Goal: Ask a question

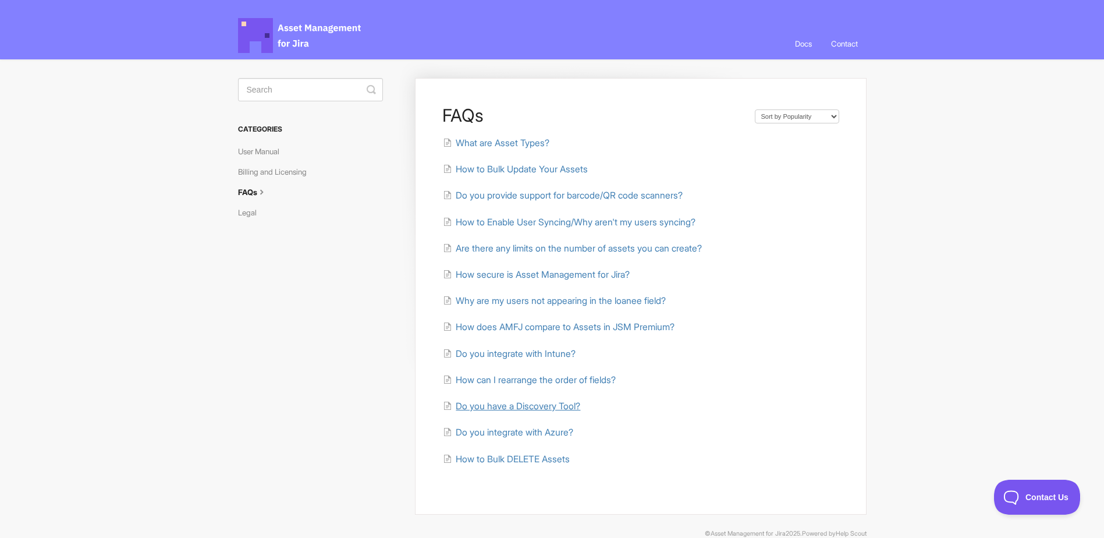
click at [546, 408] on span "Do you have a Discovery Tool?" at bounding box center [518, 405] width 125 height 11
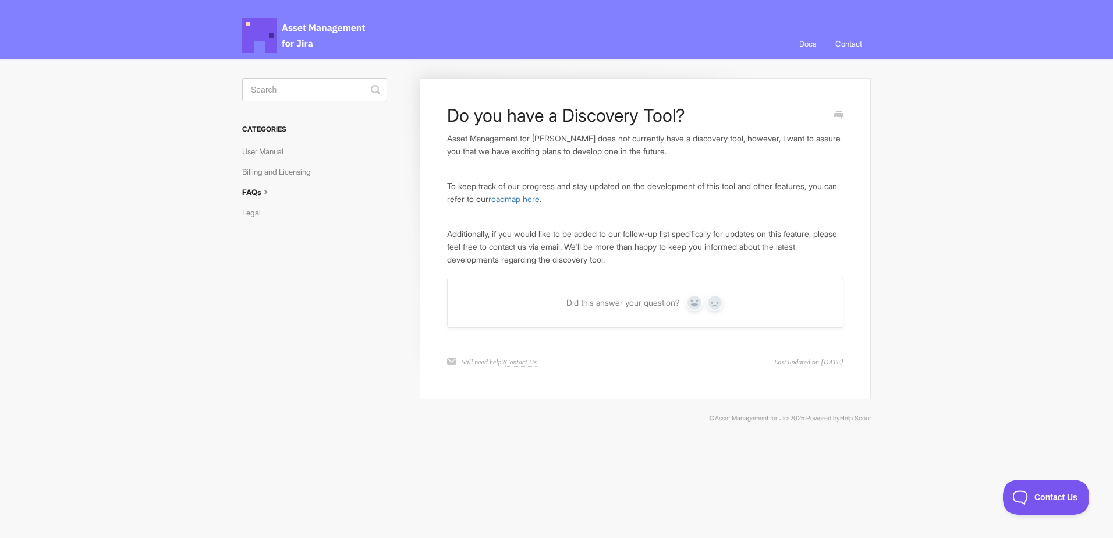
click at [539, 197] on link "roadmap here" at bounding box center [513, 199] width 51 height 10
click at [847, 41] on link "Contact" at bounding box center [848, 43] width 44 height 31
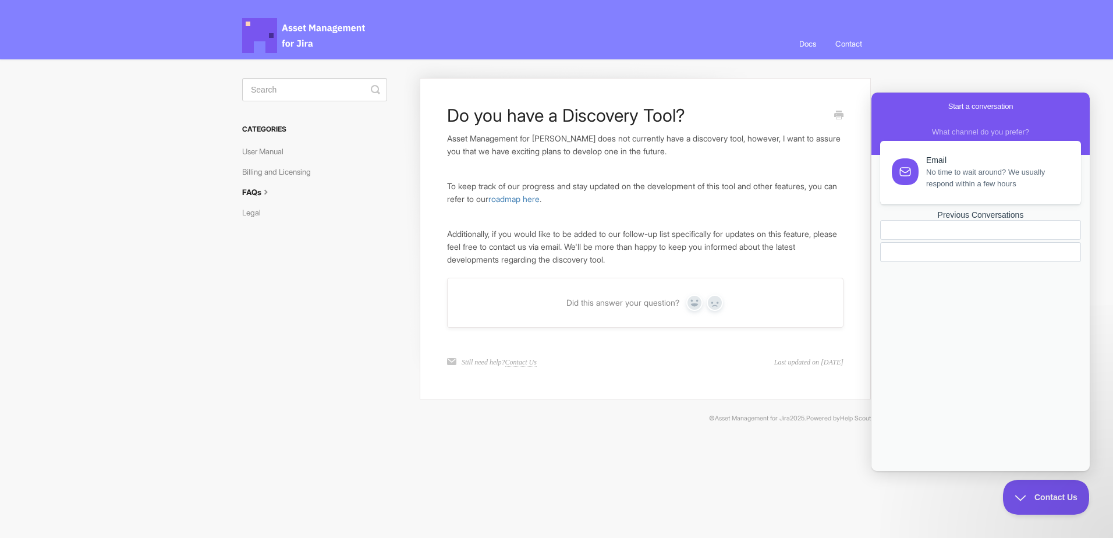
click at [964, 173] on span "No time to wait around? We usually respond within a few hours" at bounding box center [996, 177] width 141 height 23
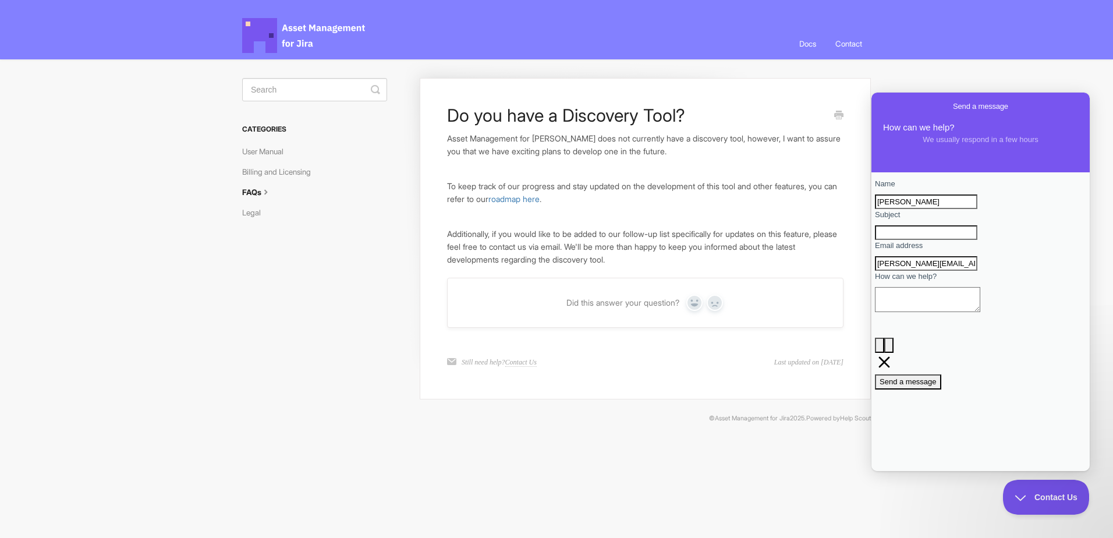
click at [924, 240] on input "Subject" at bounding box center [926, 232] width 102 height 15
type input "Discovery tool roadmap"
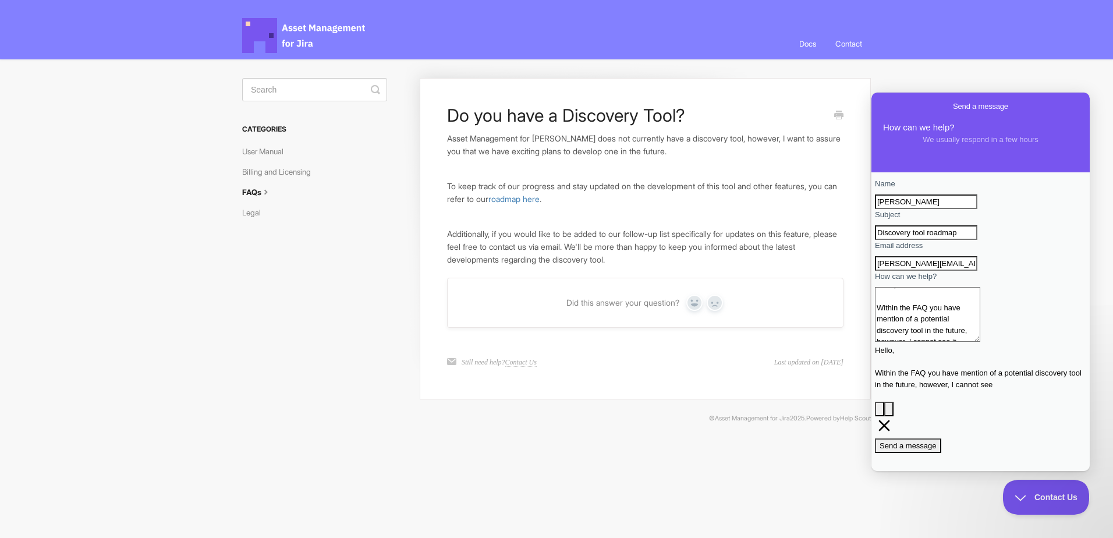
scroll to position [8, 0]
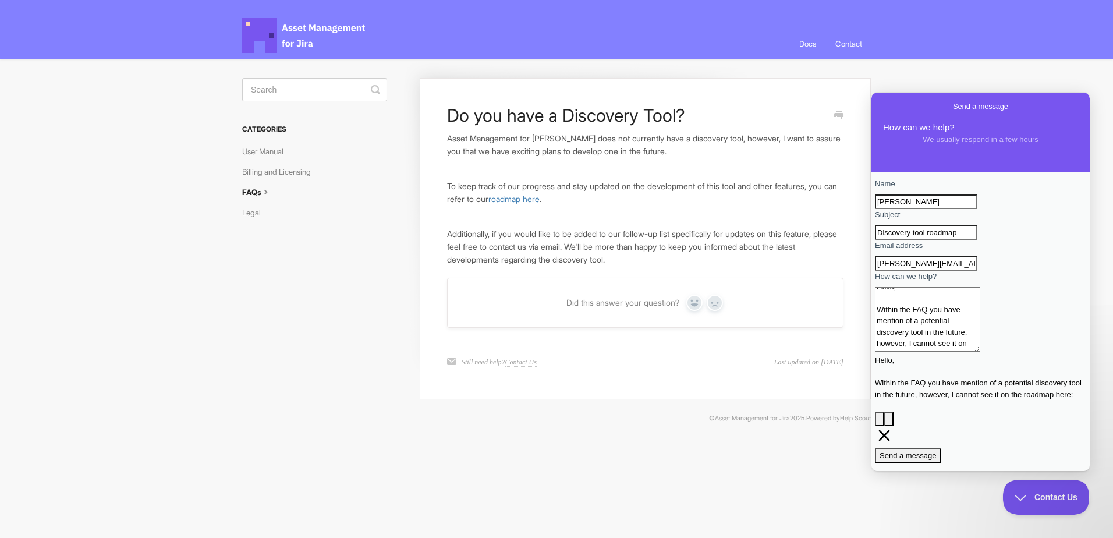
paste textarea "https://trello.com/b/s36Y7SDe/asset-management-for-jira-roadmap"
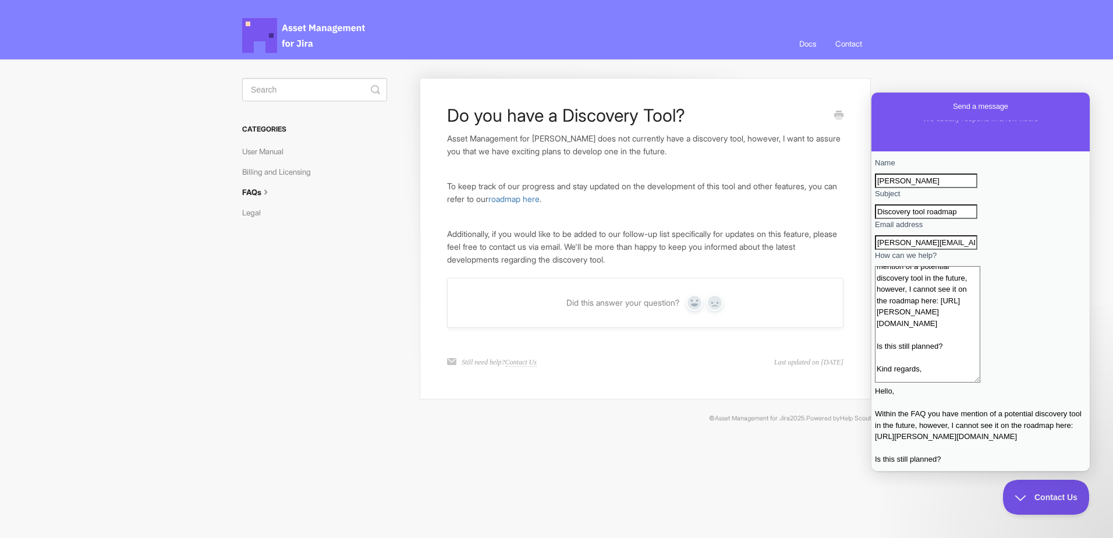
scroll to position [34, 0]
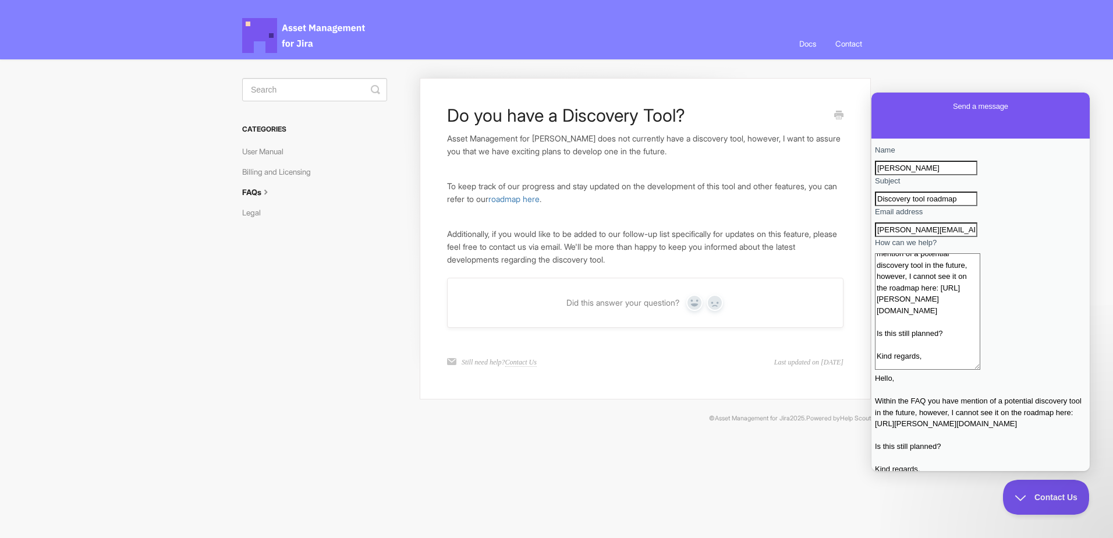
type textarea "Hello, Within the FAQ you have mention of a potential discovery tool in the fut…"
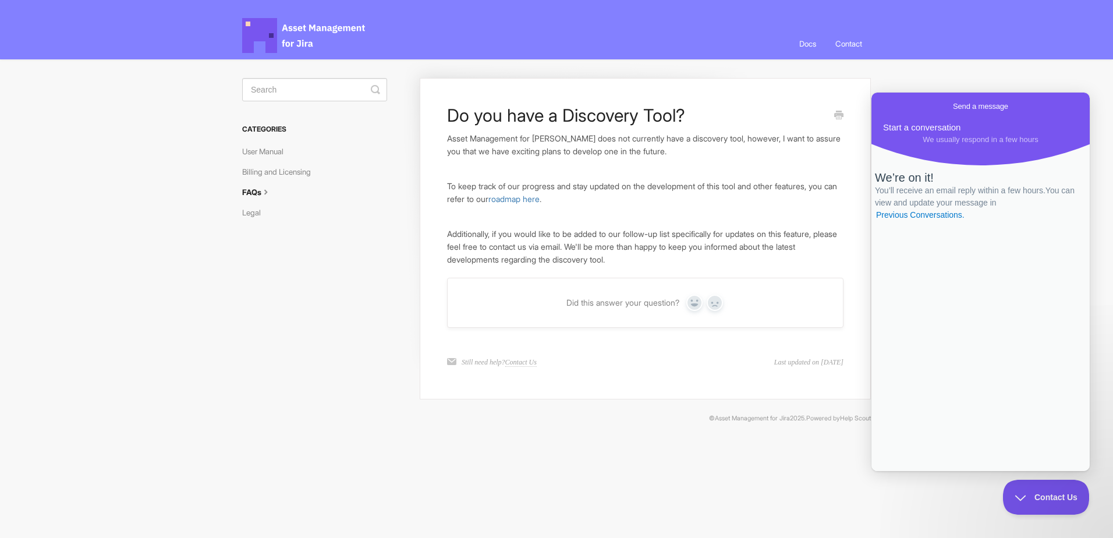
scroll to position [0, 0]
click at [264, 194] on icon at bounding box center [265, 190] width 9 height 9
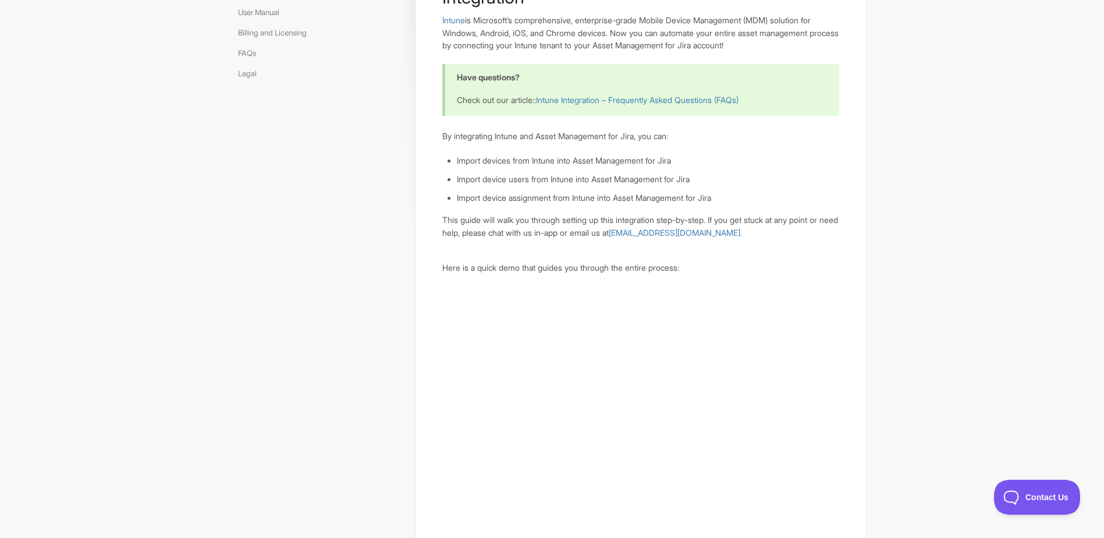
scroll to position [58, 0]
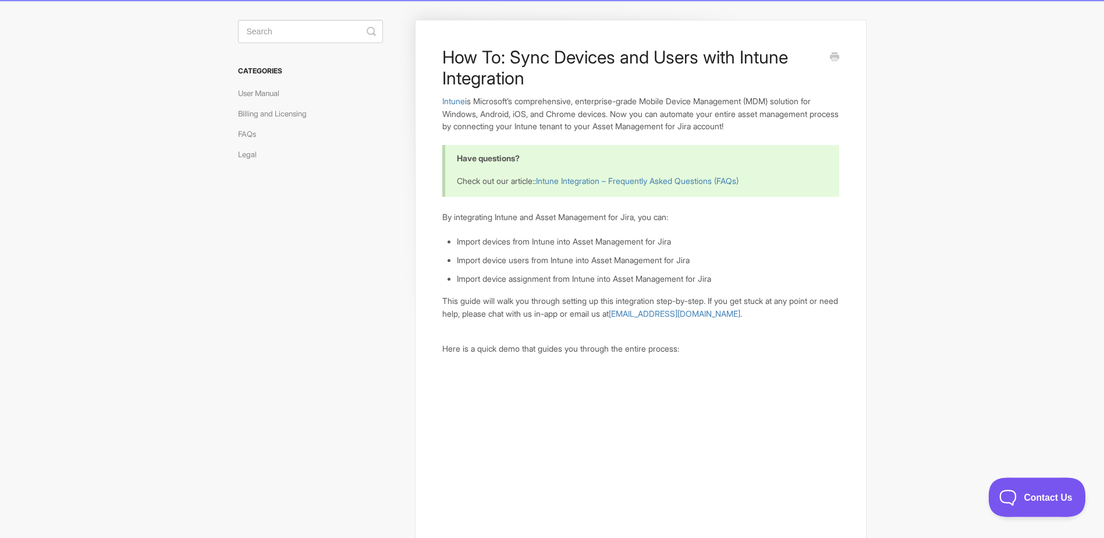
click at [1029, 496] on span "Contact Us" at bounding box center [1031, 495] width 86 height 8
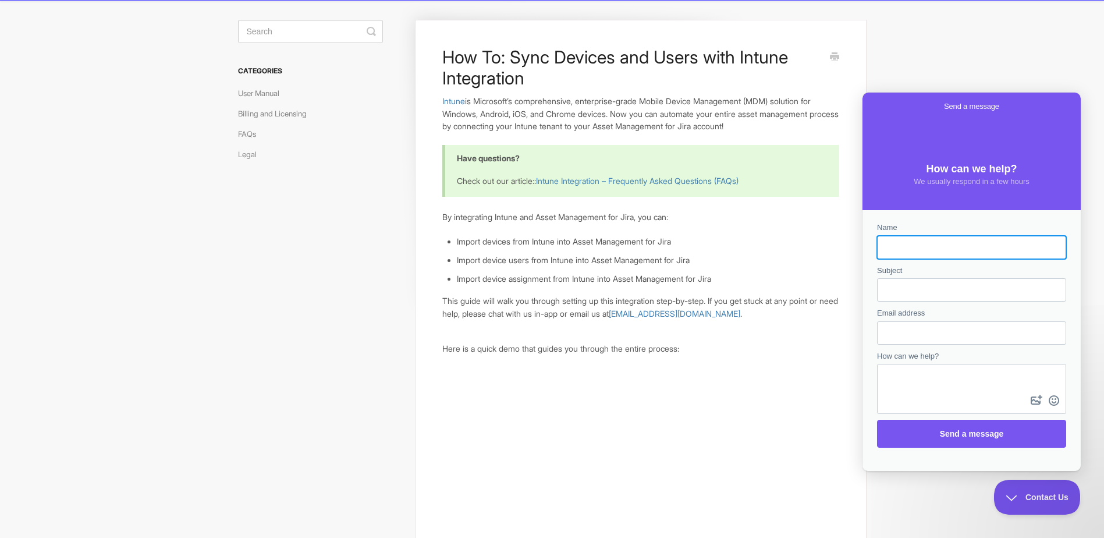
scroll to position [0, 0]
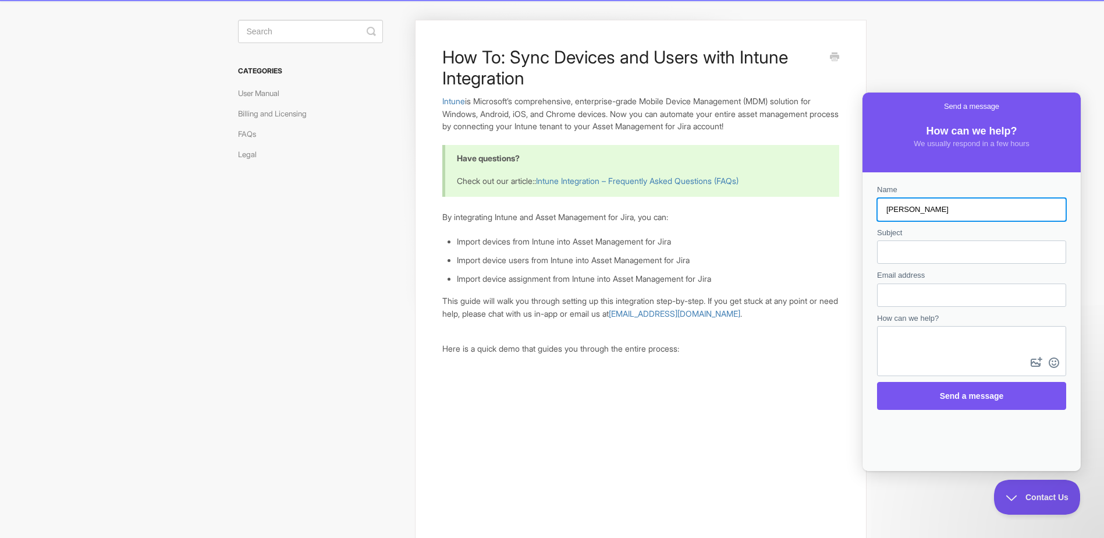
type input "Dale"
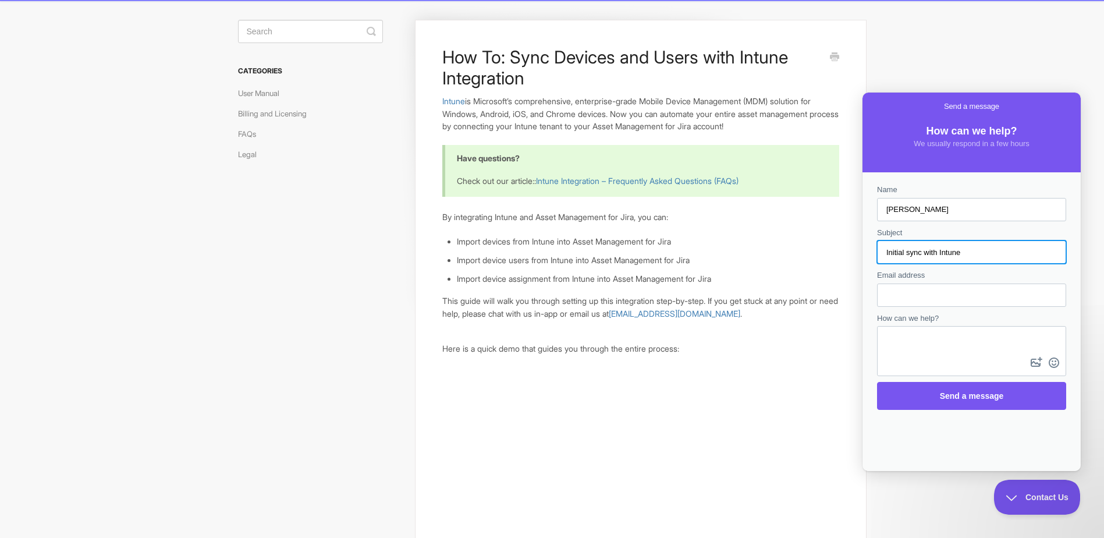
type input "Initial sync with Intune"
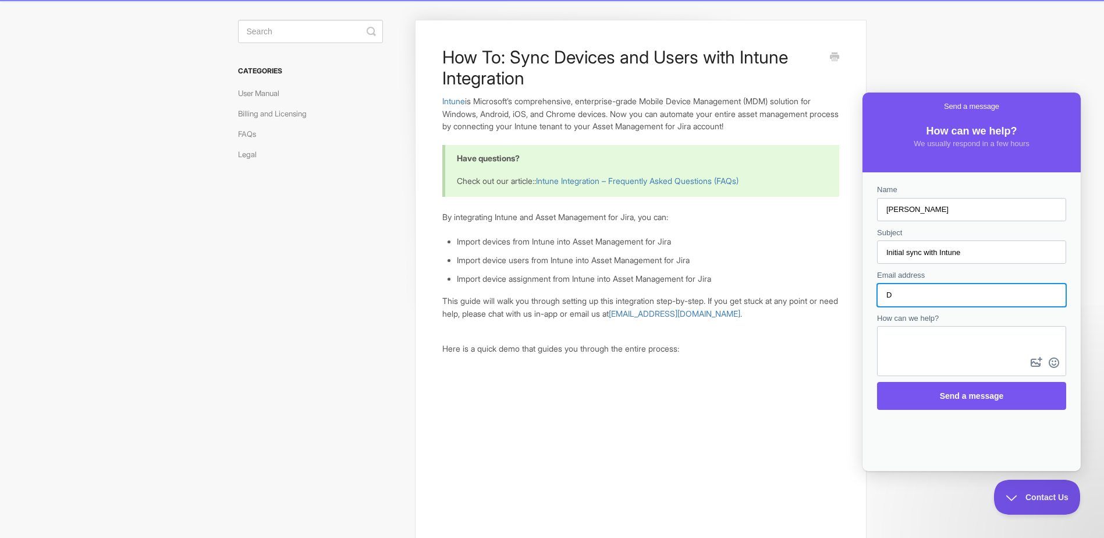
type input "dale.murray@upp-ltd.com"
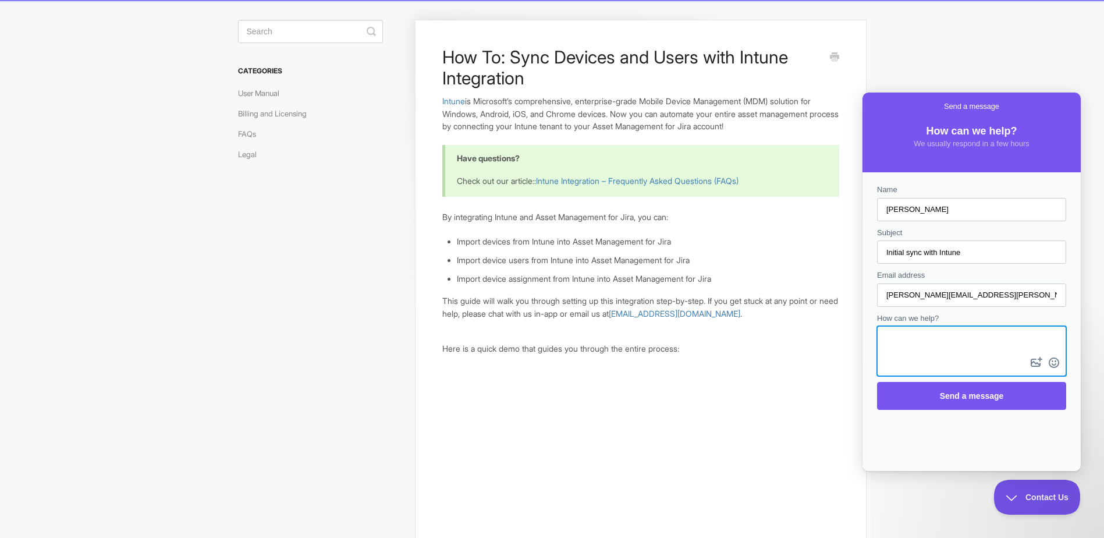
click at [925, 333] on textarea "How can we help?" at bounding box center [971, 340] width 187 height 27
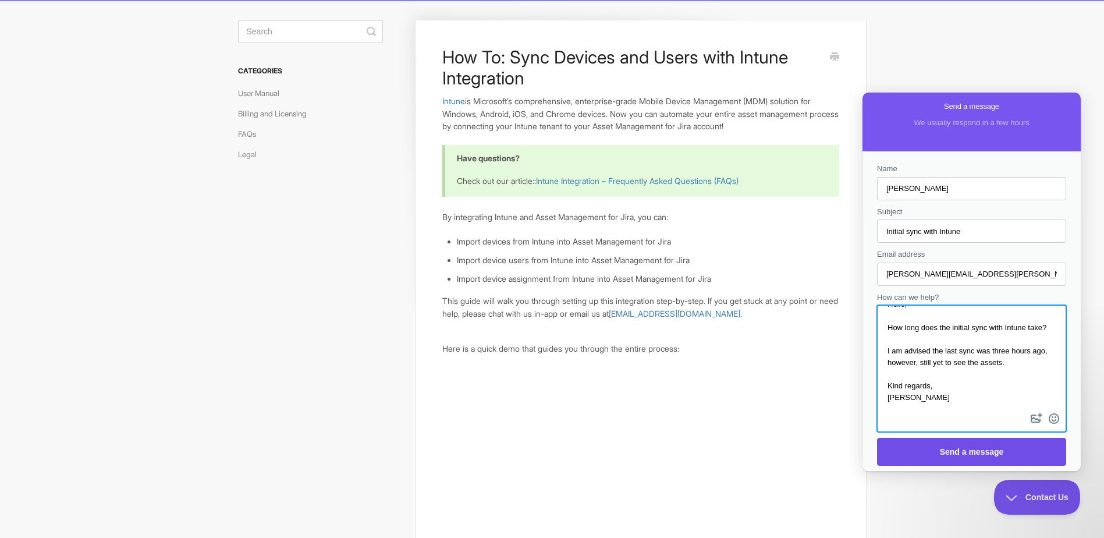
scroll to position [22, 0]
type textarea "Hello, How long does the initial sync with Intune take? I am advised the last s…"
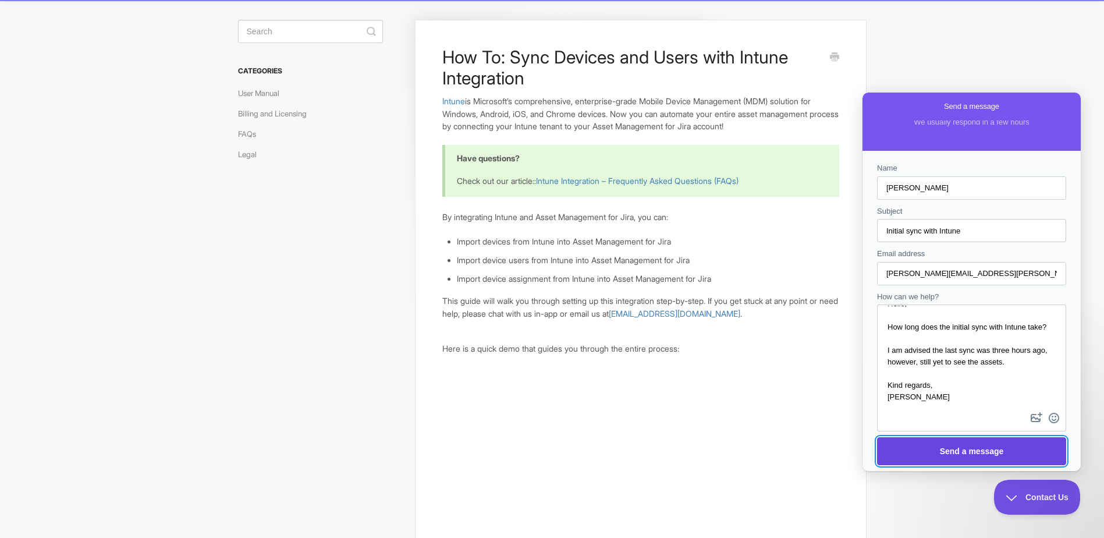
click at [971, 443] on span "Send a message" at bounding box center [972, 451] width 164 height 27
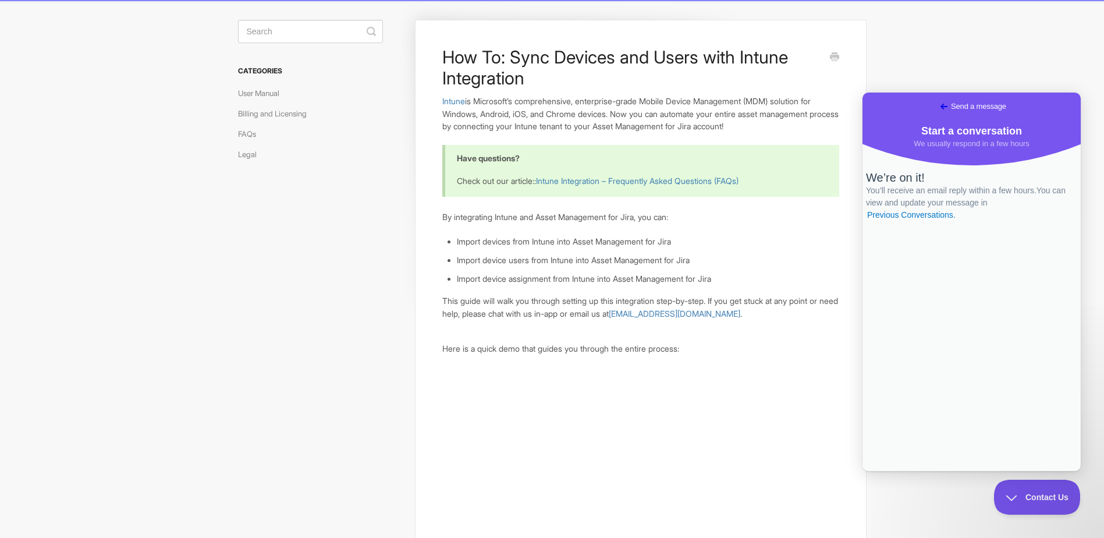
scroll to position [0, 0]
click at [1004, 497] on span "Contact Us" at bounding box center [1031, 495] width 86 height 8
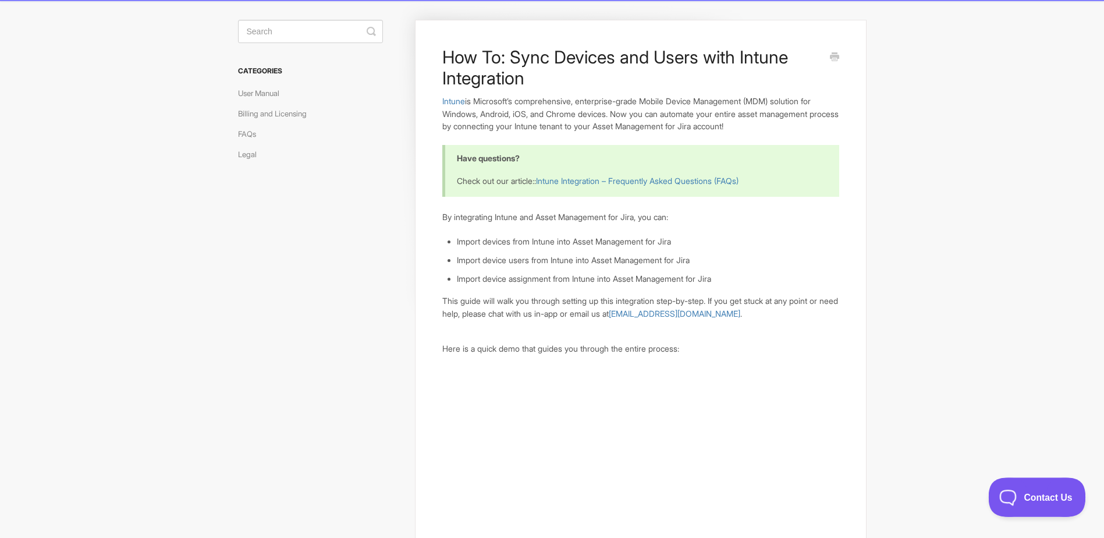
click at [1006, 497] on span "Contact Us" at bounding box center [1031, 495] width 86 height 8
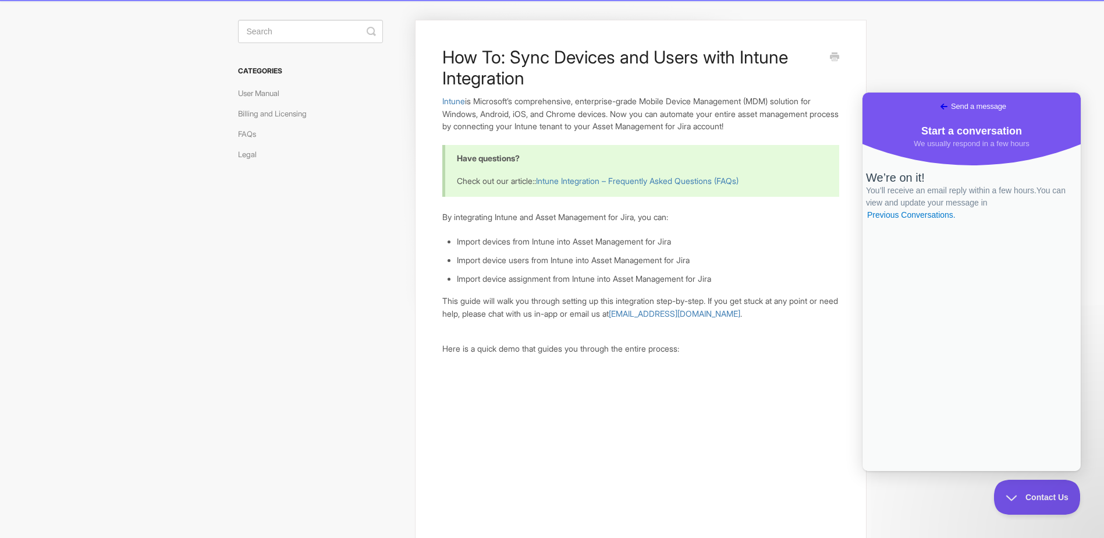
click at [937, 104] on span "Go back" at bounding box center [944, 107] width 14 height 14
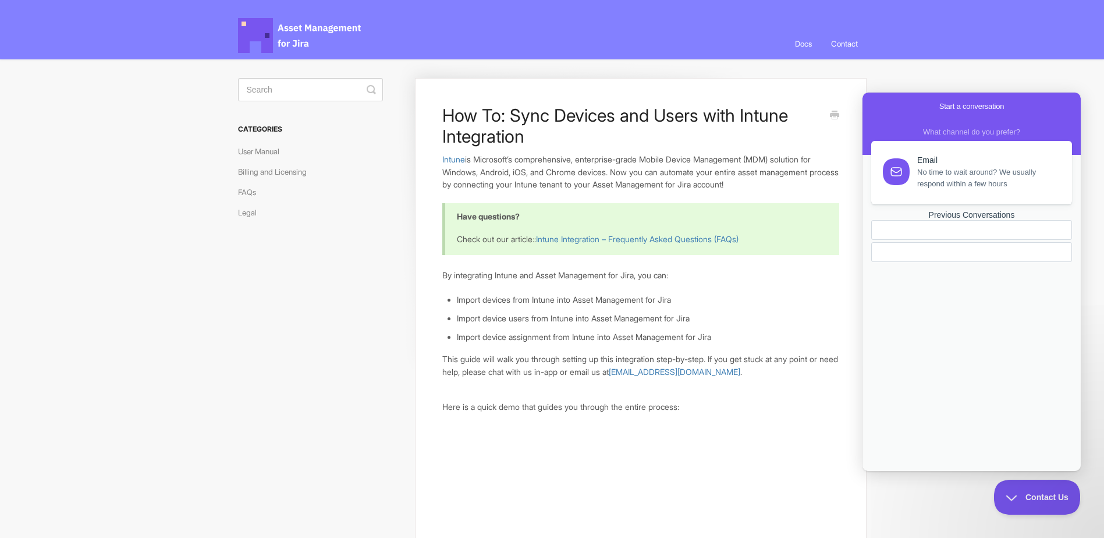
click at [1007, 184] on span "No time to wait around? We usually respond within a few hours" at bounding box center [987, 177] width 141 height 23
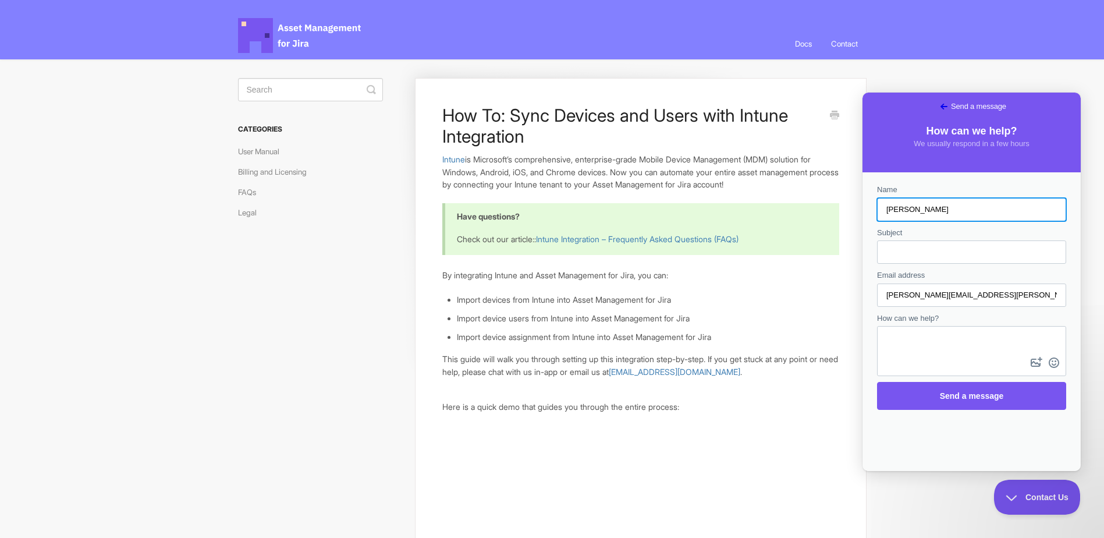
click at [937, 104] on span "Go back" at bounding box center [944, 107] width 14 height 14
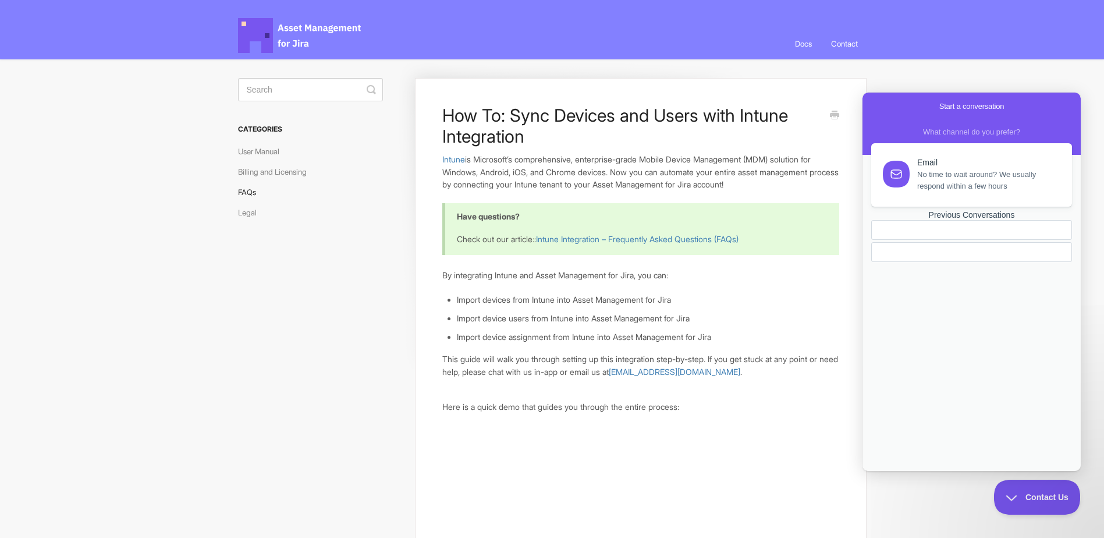
click at [249, 190] on link "FAQs" at bounding box center [251, 192] width 27 height 19
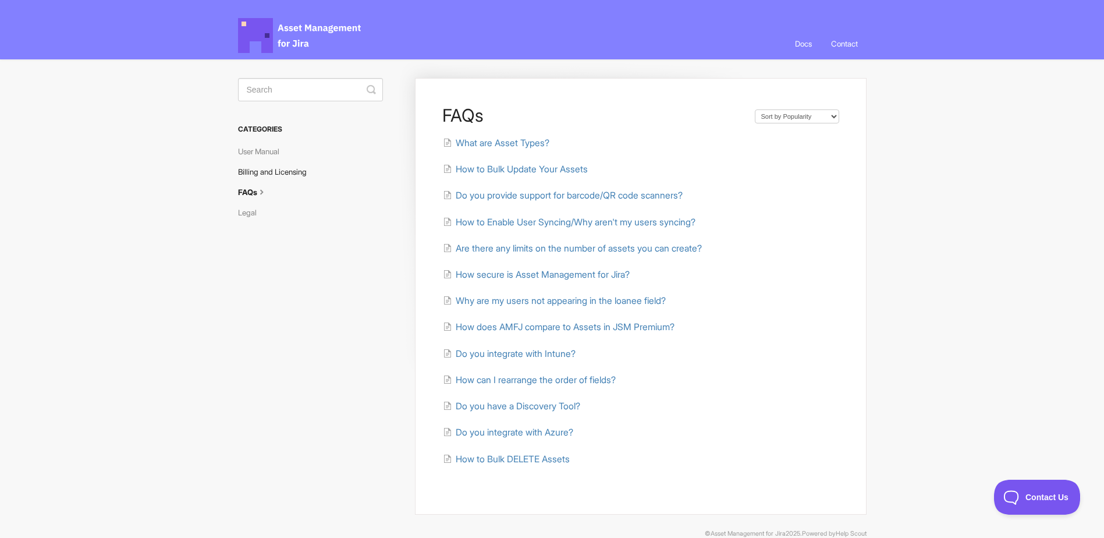
click at [264, 166] on link "Billing and Licensing" at bounding box center [276, 171] width 77 height 19
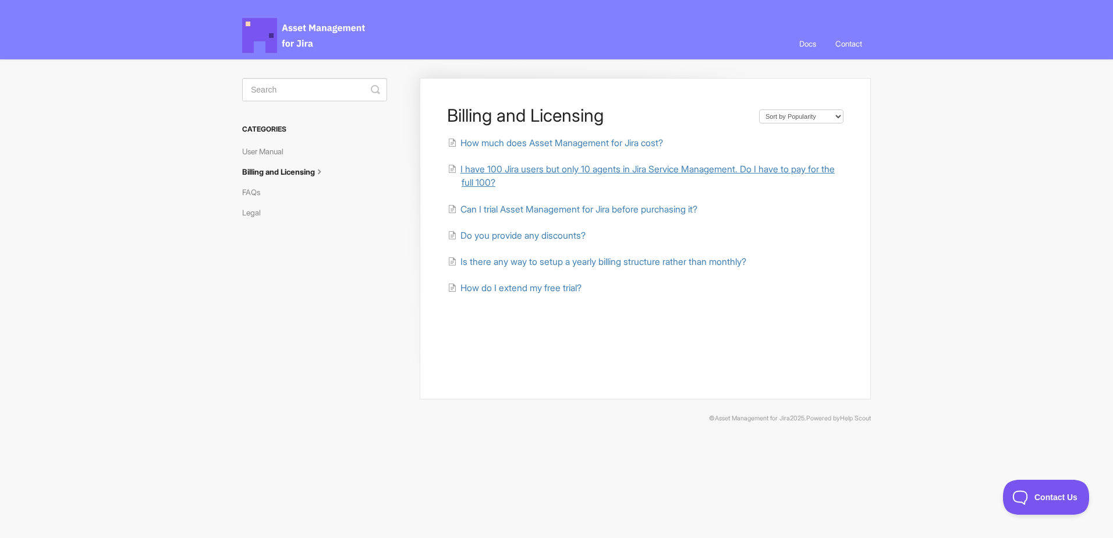
click at [577, 165] on span "I have 100 Jira users but only 10 agents in Jira Service Management. Do I have …" at bounding box center [647, 176] width 374 height 24
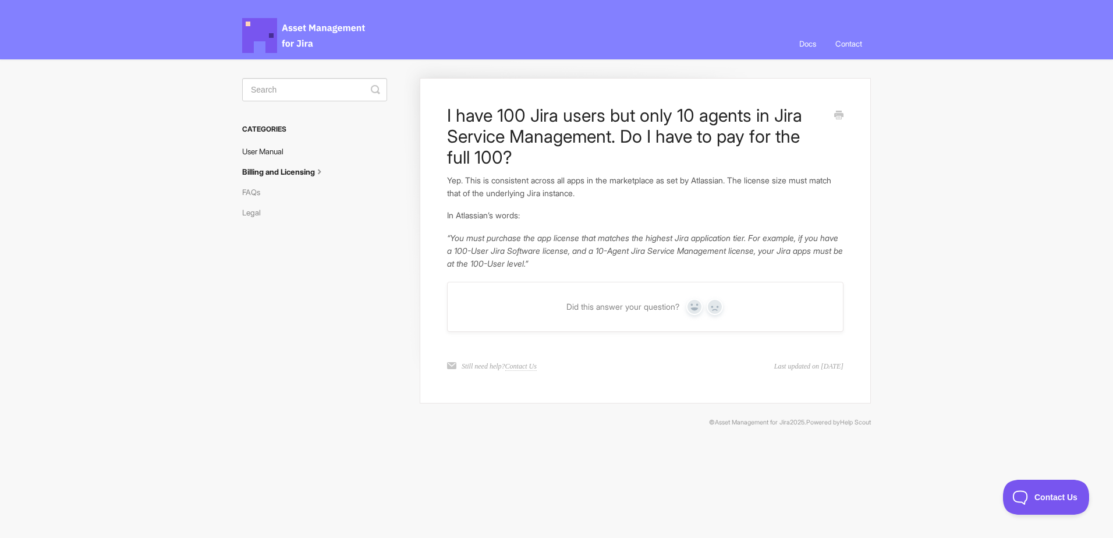
click at [278, 145] on link "User Manual" at bounding box center [267, 151] width 50 height 19
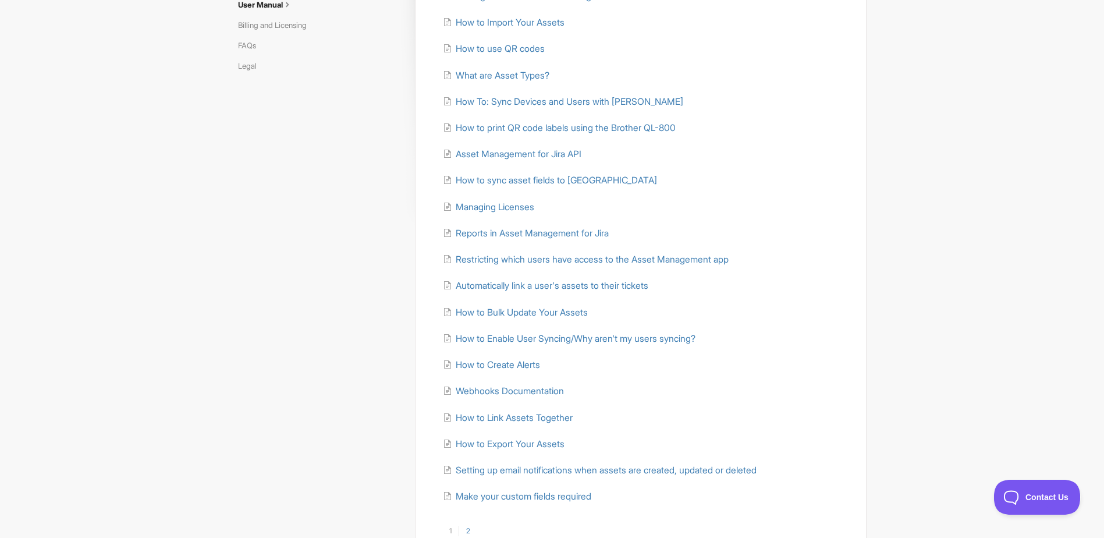
scroll to position [155, 0]
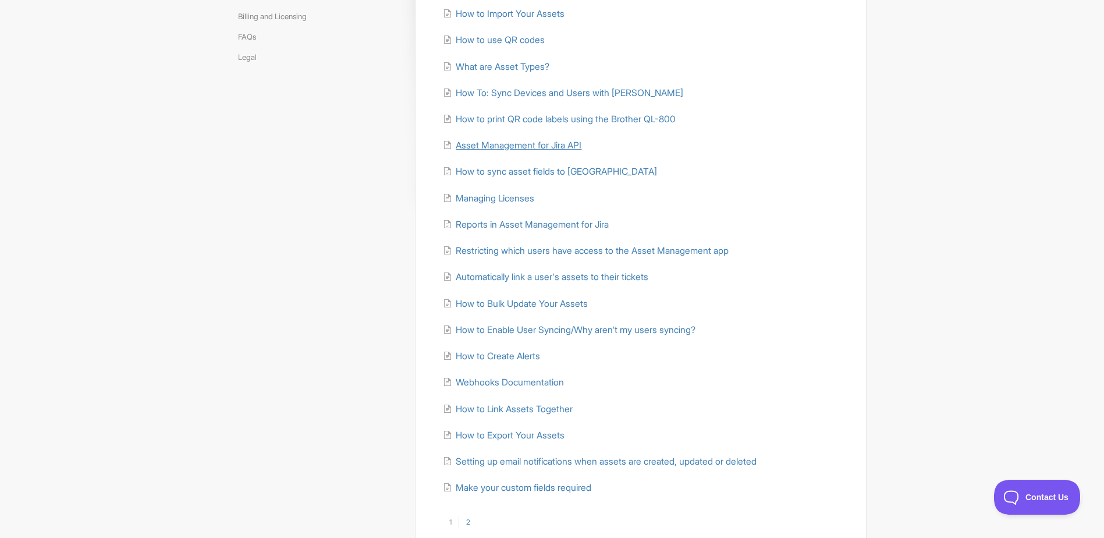
click at [581, 150] on span "Asset Management for Jira API" at bounding box center [519, 145] width 126 height 11
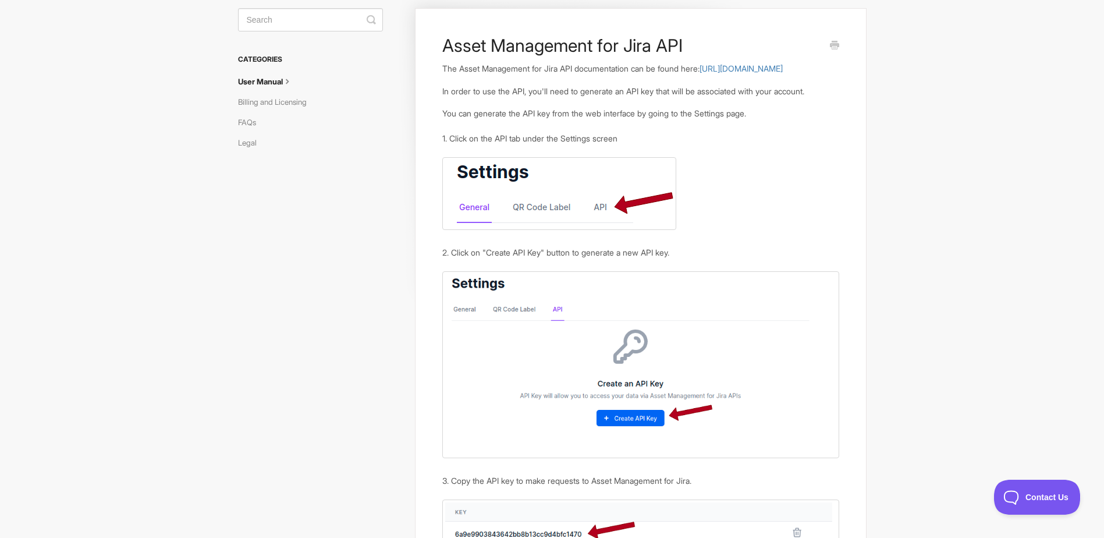
scroll to position [67, 0]
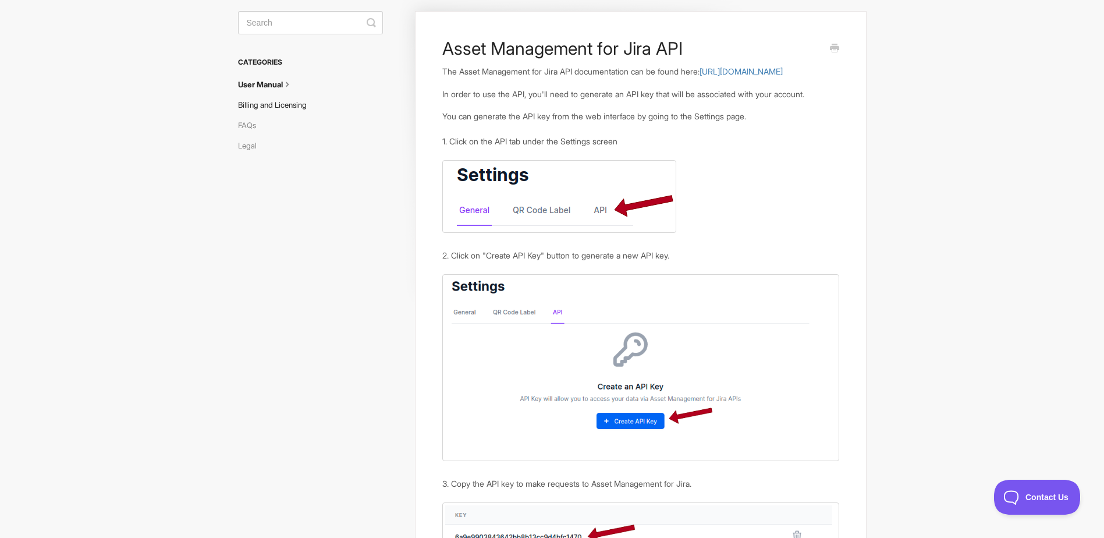
click at [297, 105] on link "Billing and Licensing" at bounding box center [276, 104] width 77 height 19
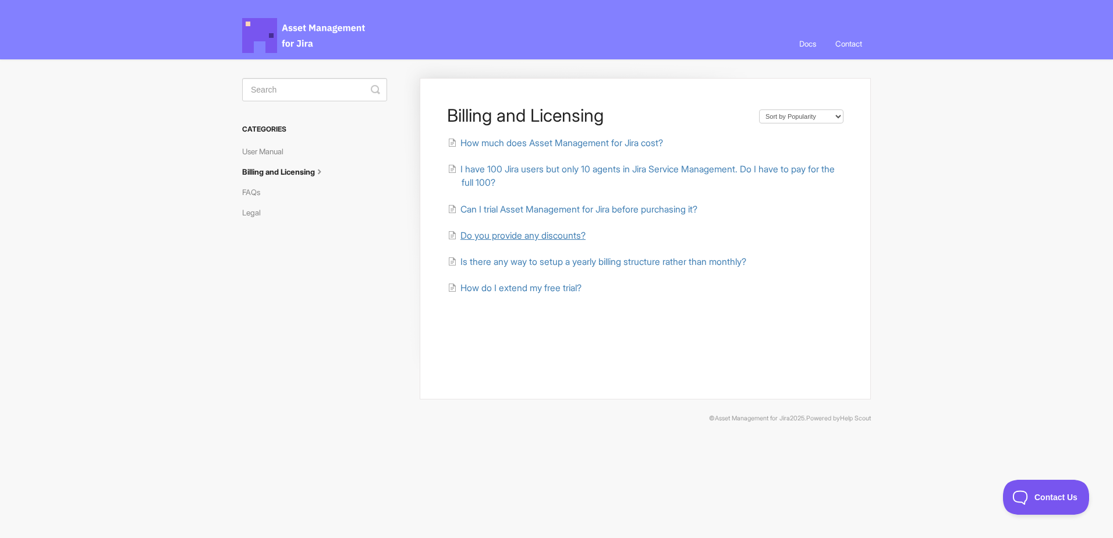
click at [574, 233] on span "Do you provide any discounts?" at bounding box center [522, 235] width 125 height 11
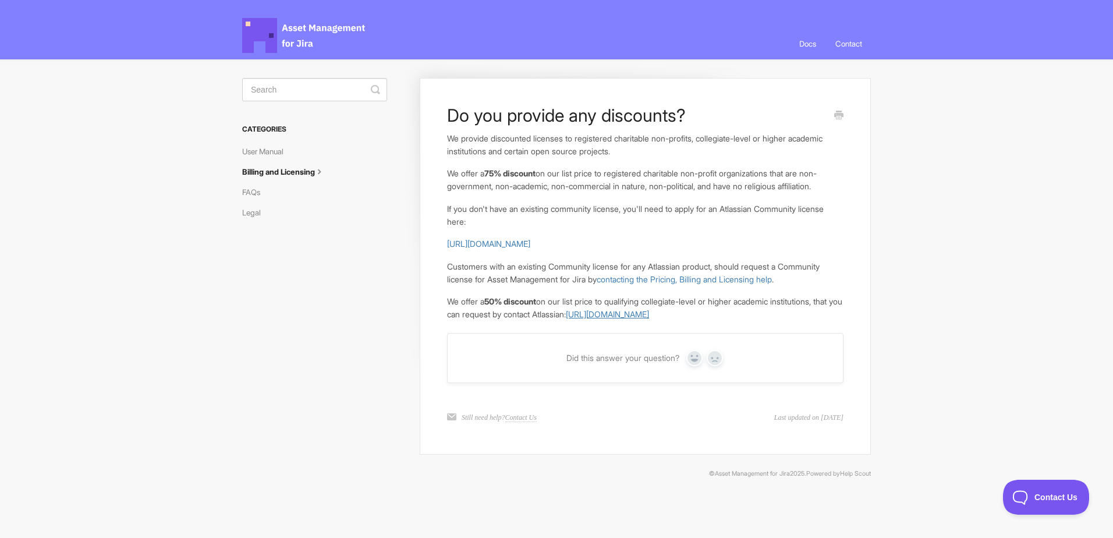
click at [631, 319] on link "[URL][DOMAIN_NAME]" at bounding box center [607, 314] width 83 height 10
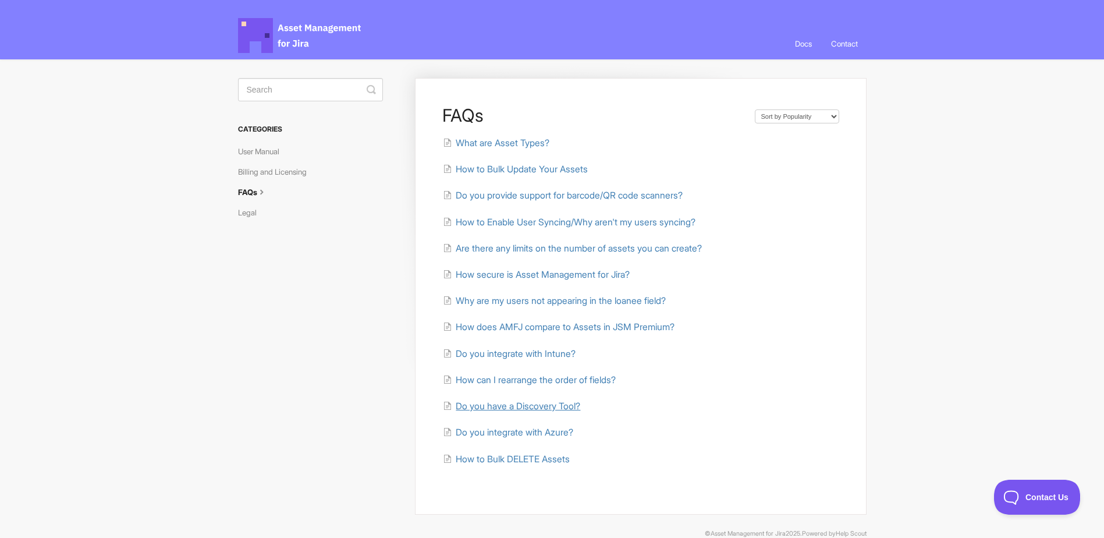
click at [545, 407] on span "Do you have a Discovery Tool?" at bounding box center [518, 405] width 125 height 11
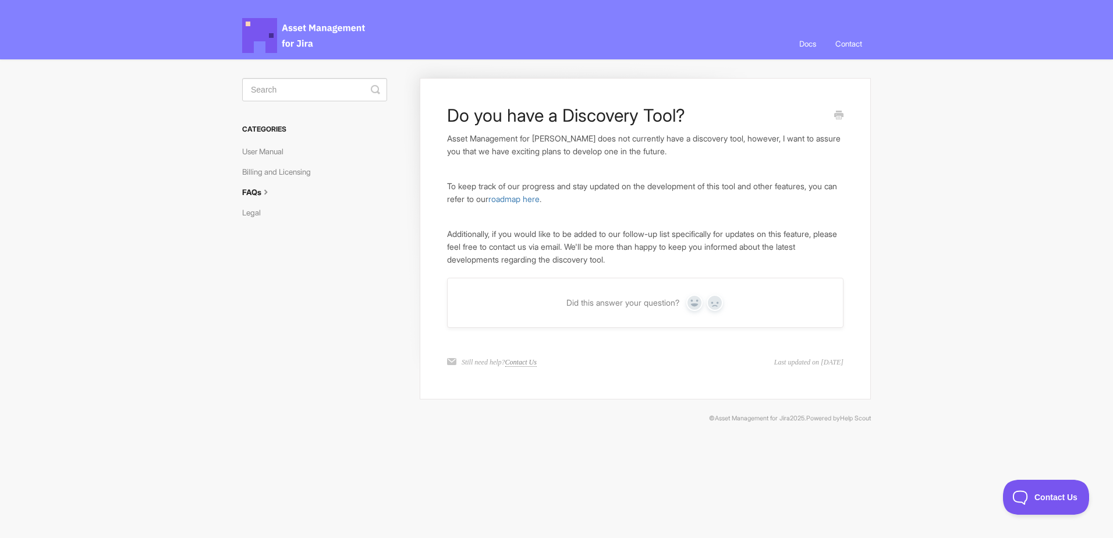
click at [526, 364] on link "Contact Us" at bounding box center [520, 362] width 31 height 9
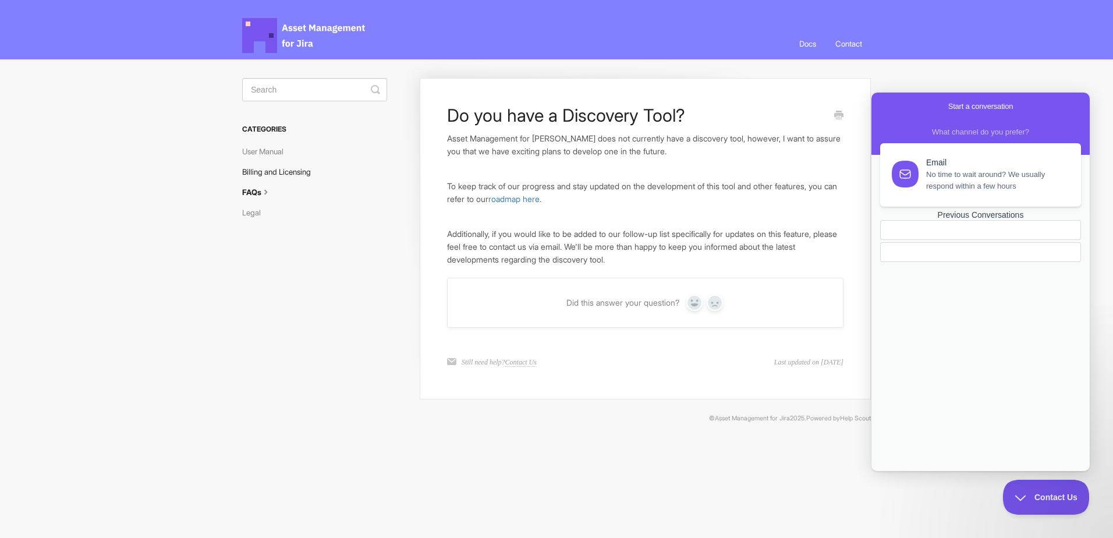
click at [293, 169] on link "Billing and Licensing" at bounding box center [280, 171] width 77 height 19
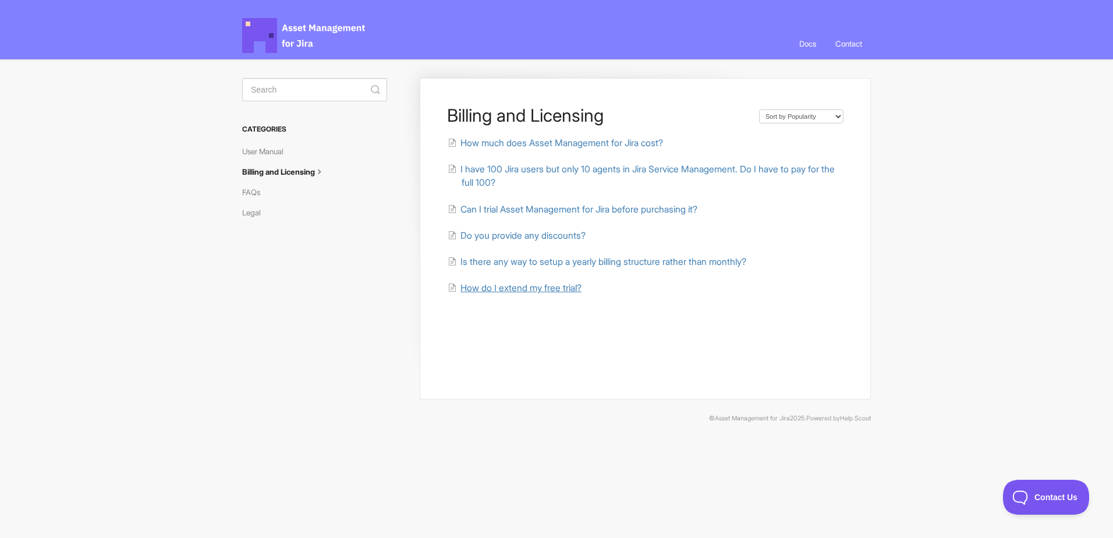
click at [521, 287] on span "How do I extend my free trial?" at bounding box center [520, 287] width 121 height 11
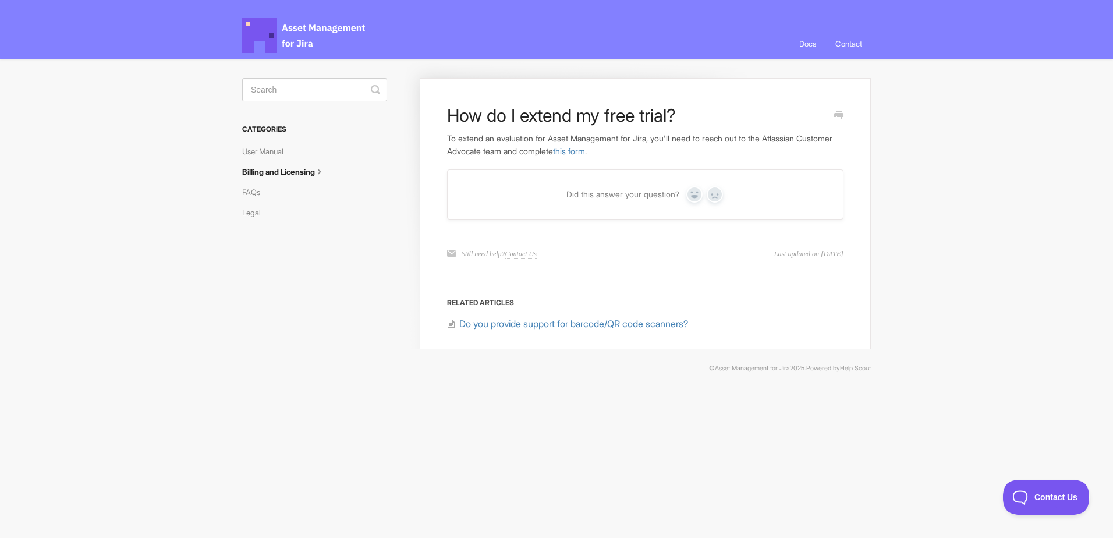
click at [585, 149] on link "this form" at bounding box center [569, 151] width 32 height 10
